Goal: Navigation & Orientation: Find specific page/section

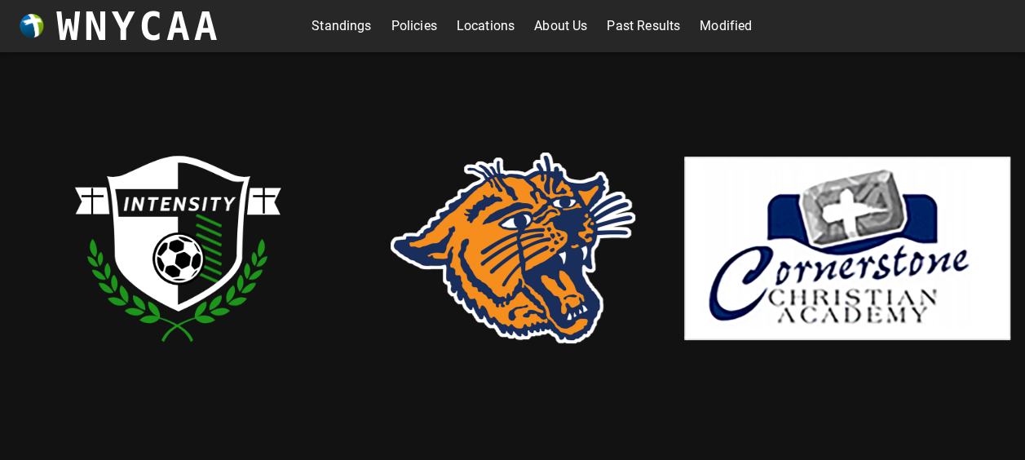
click at [330, 33] on link "Standings" at bounding box center [342, 26] width 60 height 26
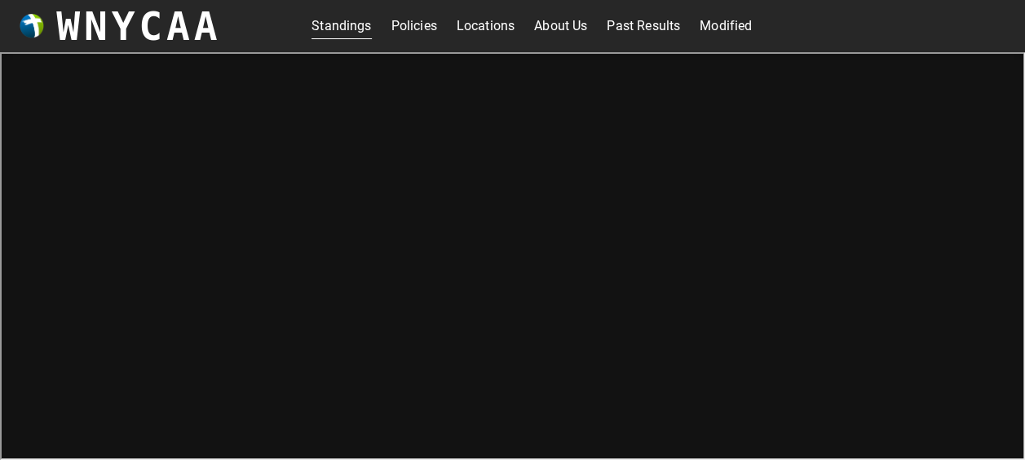
click at [728, 30] on link "Modified" at bounding box center [726, 26] width 52 height 26
